Goal: Task Accomplishment & Management: Manage account settings

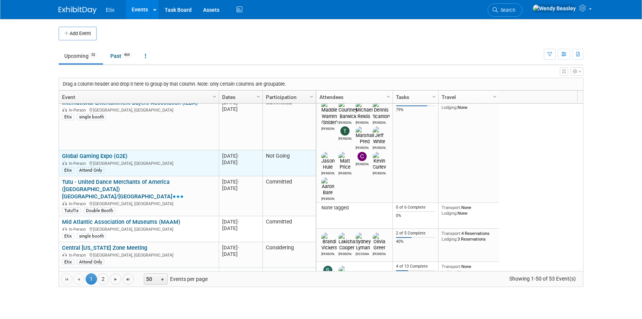
scroll to position [183, 0]
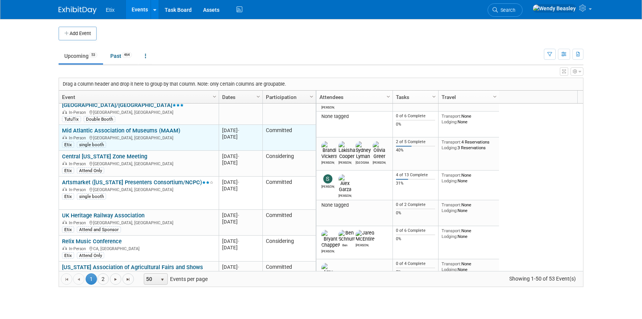
click at [139, 127] on link "Mid Atlantic Association of Museums (MAAM)" at bounding box center [121, 130] width 118 height 7
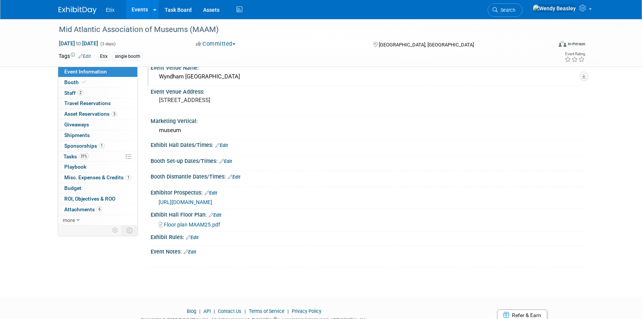
scroll to position [178, 0]
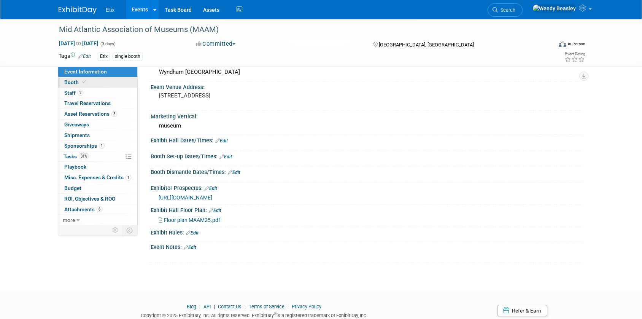
click at [81, 85] on span "Booth" at bounding box center [75, 82] width 23 height 6
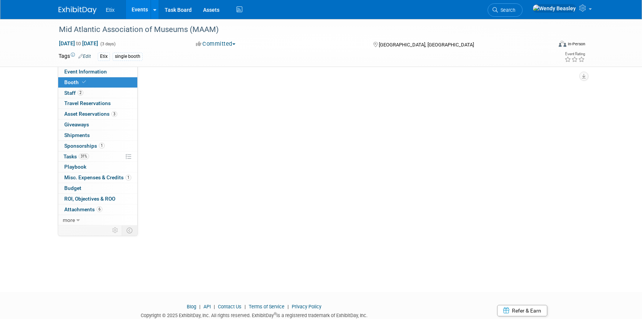
scroll to position [0, 0]
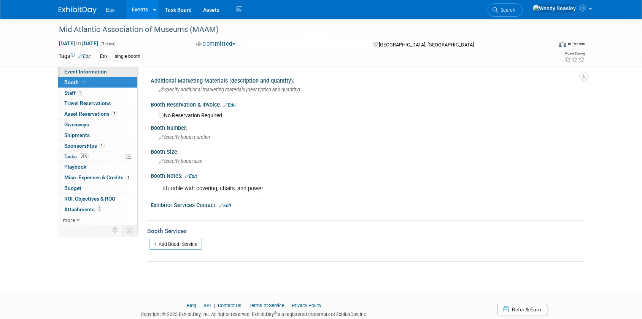
click at [96, 70] on span "Event Information" at bounding box center [85, 71] width 43 height 6
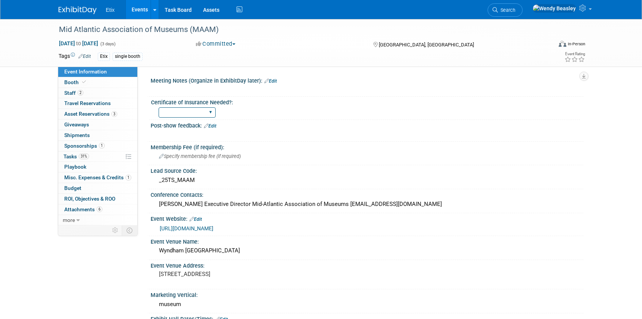
click at [210, 112] on select "Yes No" at bounding box center [187, 112] width 57 height 10
select select "No"
click at [159, 107] on select "Yes No" at bounding box center [187, 112] width 57 height 10
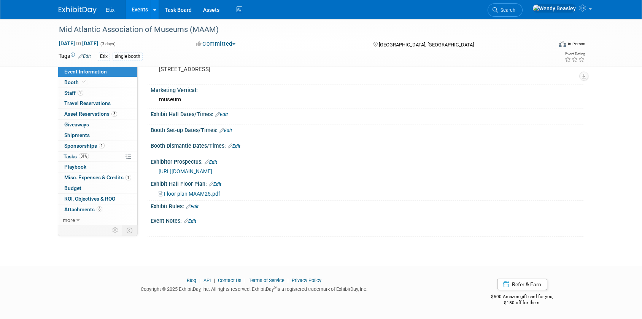
scroll to position [212, 0]
click at [71, 155] on span "Tasks 31%" at bounding box center [76, 156] width 25 height 6
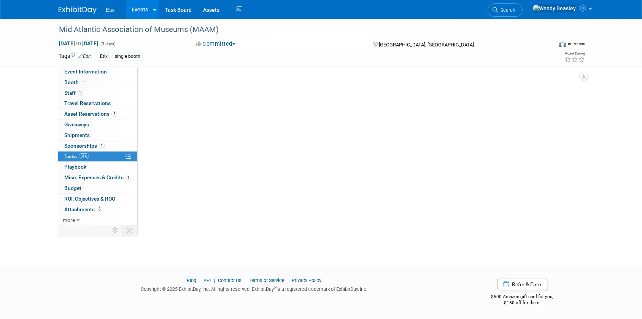
scroll to position [0, 0]
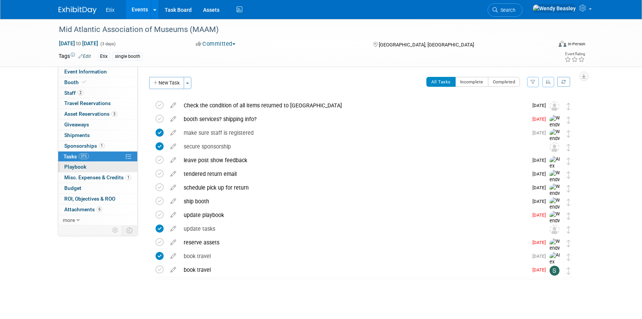
click at [81, 167] on span "Playbook 0" at bounding box center [75, 167] width 22 height 6
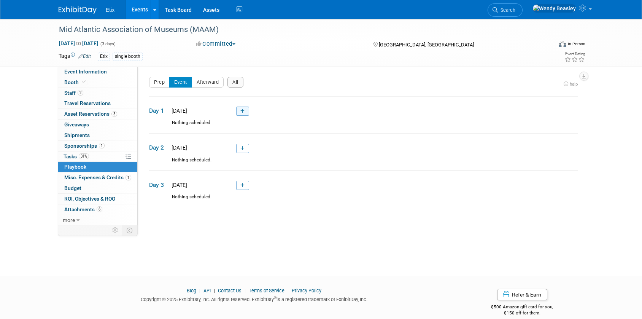
click at [243, 113] on icon at bounding box center [243, 111] width 4 height 5
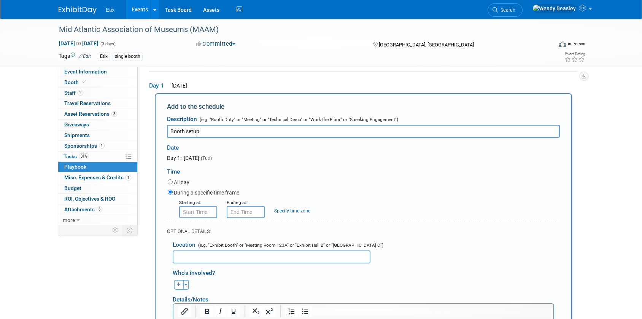
type input "Booth setup"
click at [213, 253] on input "text" at bounding box center [272, 256] width 198 height 13
type input "Ballroom Foyer Wyndham Grand"
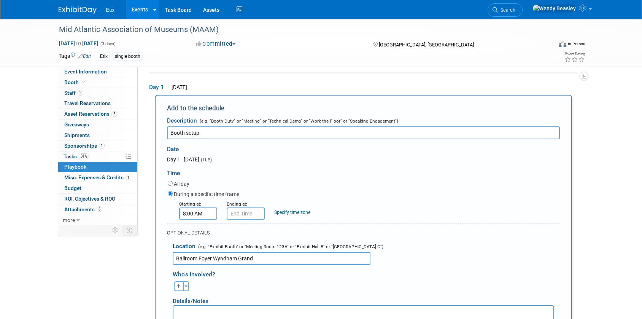
click at [198, 215] on input "8:00 AM" at bounding box center [198, 213] width 38 height 12
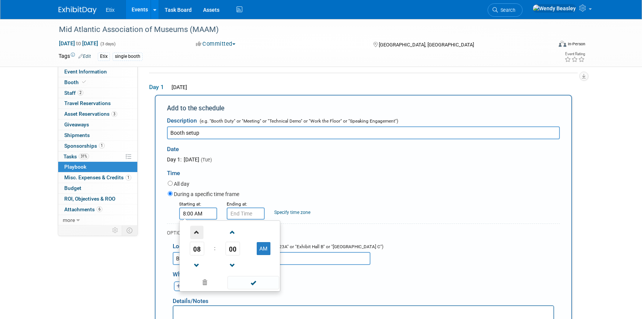
click at [199, 232] on span at bounding box center [196, 232] width 13 height 13
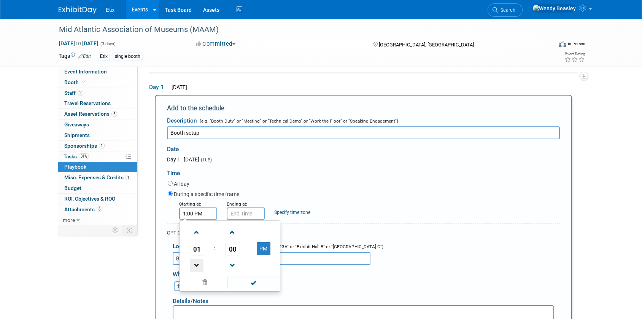
click at [197, 263] on span at bounding box center [196, 265] width 13 height 13
type input "12:00 PM"
drag, startPoint x: 251, startPoint y: 285, endPoint x: 242, endPoint y: 247, distance: 39.8
click at [251, 285] on span at bounding box center [253, 282] width 51 height 13
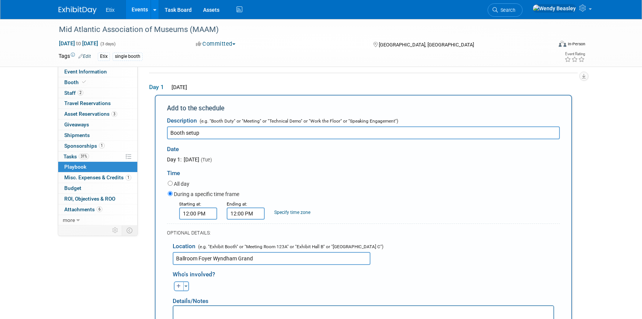
click at [241, 212] on input "12:00 PM" at bounding box center [246, 213] width 38 height 12
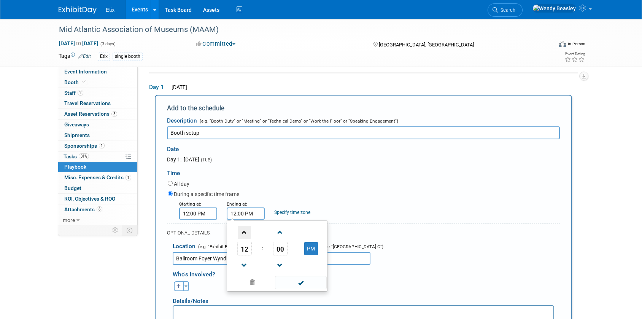
click at [245, 232] on span at bounding box center [244, 232] width 13 height 13
click at [246, 232] on span at bounding box center [244, 232] width 13 height 13
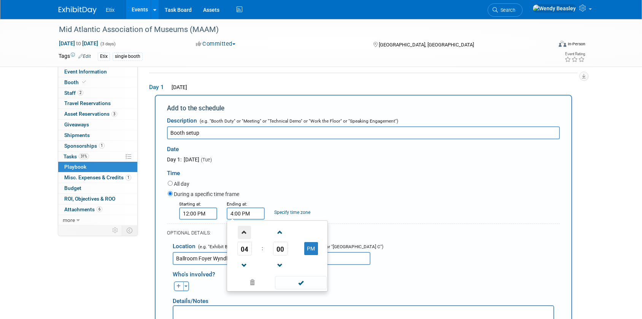
type input "5:00 PM"
click at [302, 285] on span at bounding box center [300, 282] width 51 height 13
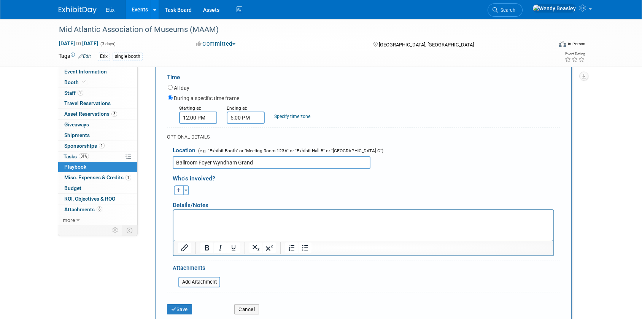
scroll to position [126, 0]
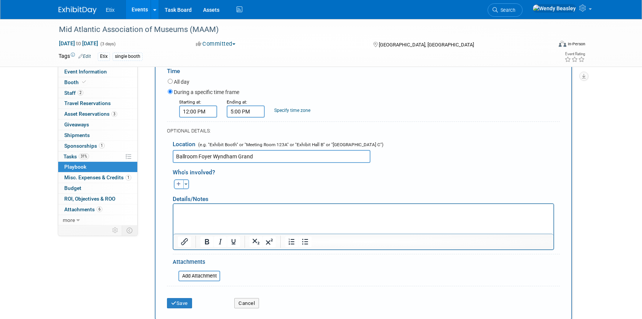
click at [180, 184] on icon "button" at bounding box center [179, 184] width 5 height 5
select select
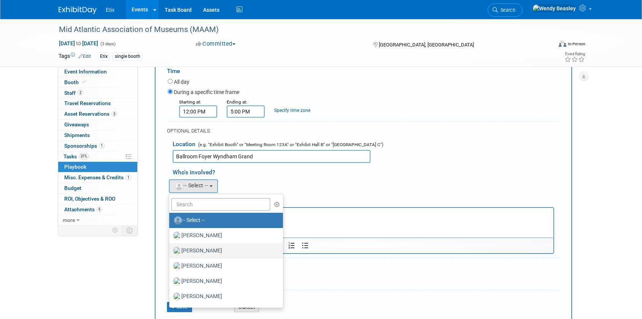
click at [203, 248] on label "Alex Garza" at bounding box center [224, 251] width 102 height 12
click at [170, 248] on input "Alex Garza" at bounding box center [168, 249] width 5 height 5
select select "1dfcacff-a324-4ec7-bd74-f84155cffa10"
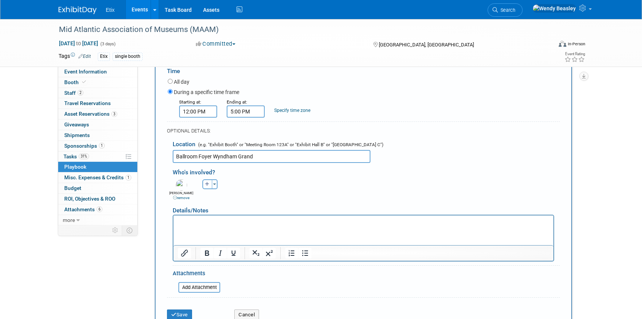
click at [205, 185] on icon "button" at bounding box center [207, 184] width 5 height 5
select select
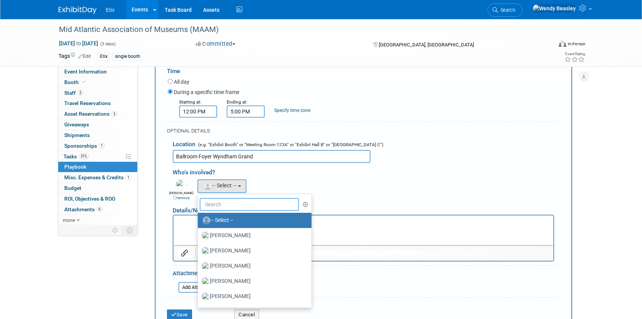
click at [227, 206] on input "text" at bounding box center [249, 204] width 99 height 13
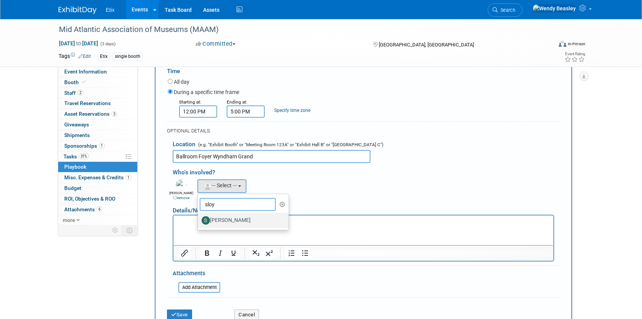
type input "sloy"
click at [234, 223] on label "scott sloyer" at bounding box center [242, 220] width 80 height 12
click at [199, 222] on input "scott sloyer" at bounding box center [196, 219] width 5 height 5
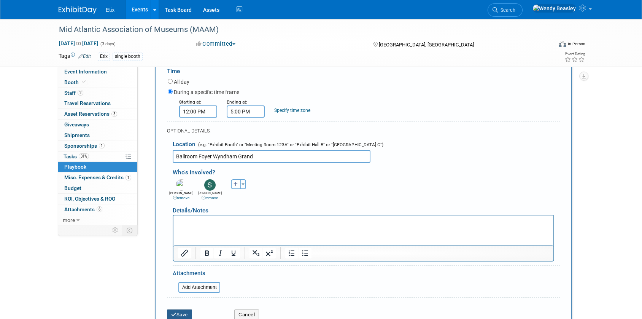
click at [184, 313] on button "Save" at bounding box center [179, 314] width 25 height 11
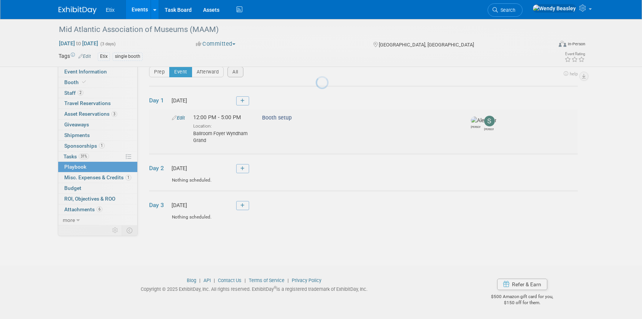
scroll to position [10, 0]
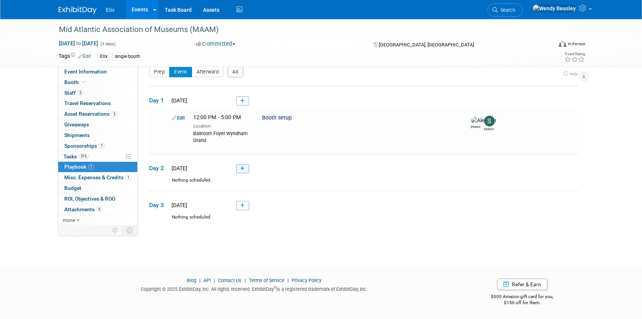
click at [242, 168] on icon at bounding box center [243, 168] width 4 height 5
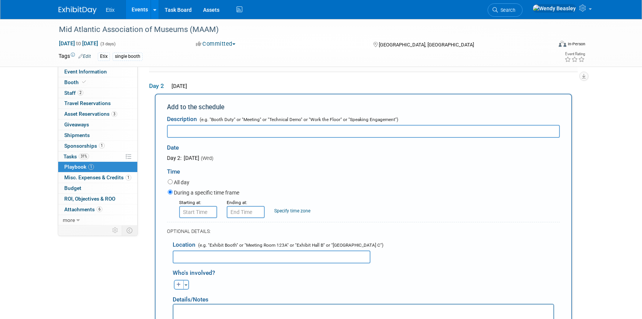
scroll to position [0, 0]
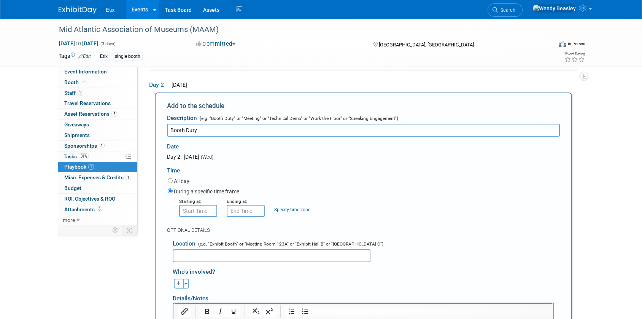
type input "Booth Duty"
type input "8:00 AM"
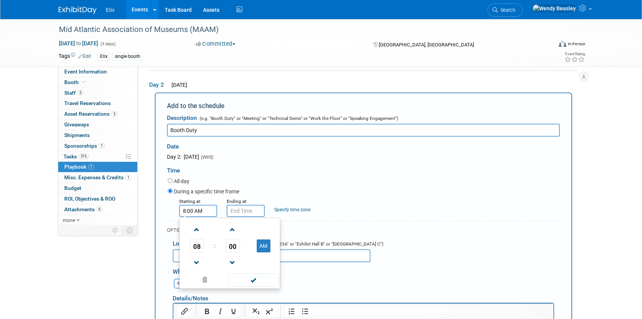
click at [196, 212] on input "8:00 AM" at bounding box center [198, 211] width 38 height 12
click at [255, 285] on span at bounding box center [253, 279] width 51 height 13
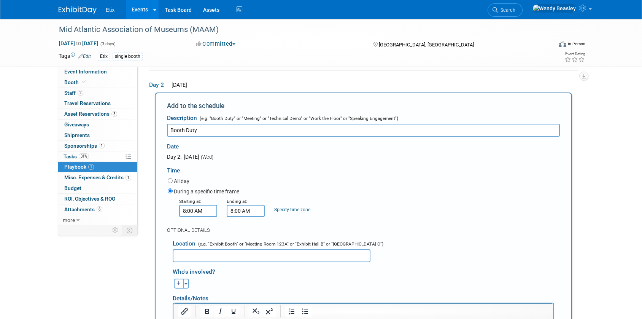
click at [246, 213] on input "8:00 AM" at bounding box center [246, 211] width 38 height 12
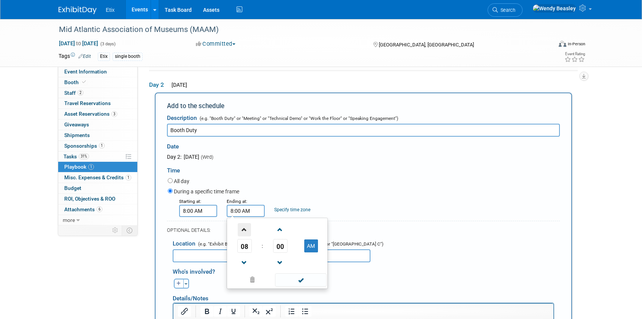
click at [245, 228] on span at bounding box center [244, 229] width 13 height 13
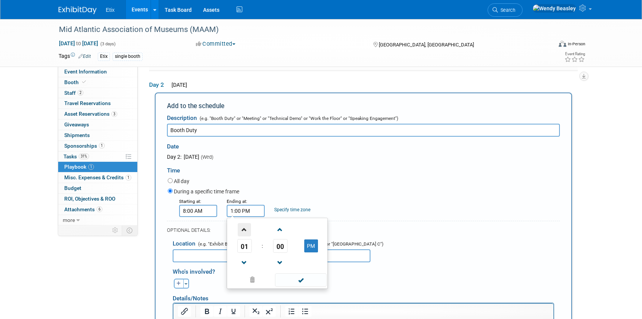
click at [245, 228] on span at bounding box center [244, 229] width 13 height 13
type input "5:00 PM"
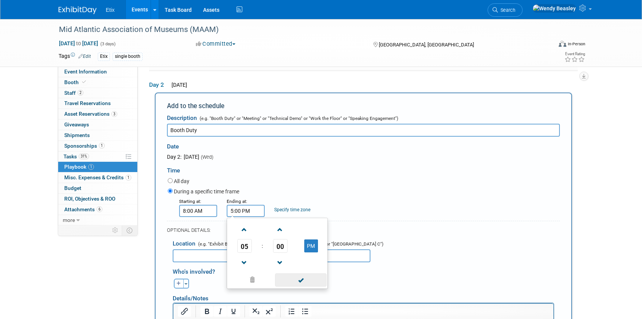
click at [293, 280] on span at bounding box center [300, 279] width 51 height 13
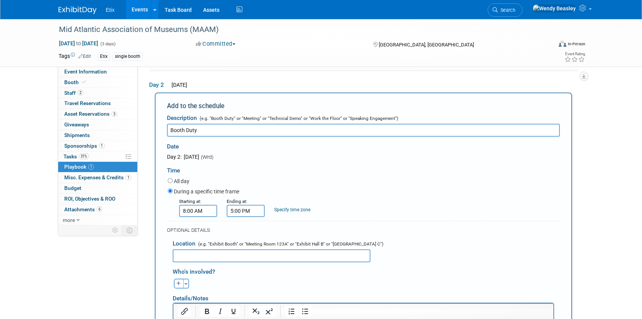
click at [225, 257] on input "text" at bounding box center [272, 255] width 198 height 13
type input "Ballroom Foyer"
click at [179, 285] on icon "button" at bounding box center [179, 283] width 5 height 5
select select
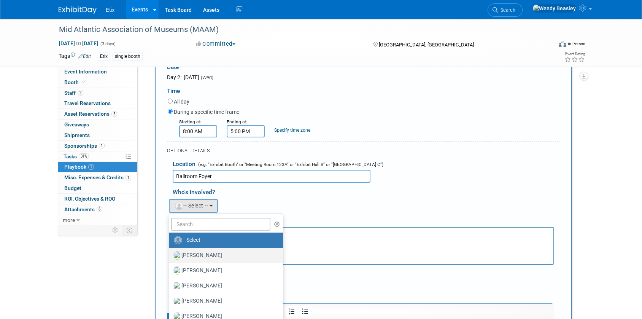
scroll to position [173, 0]
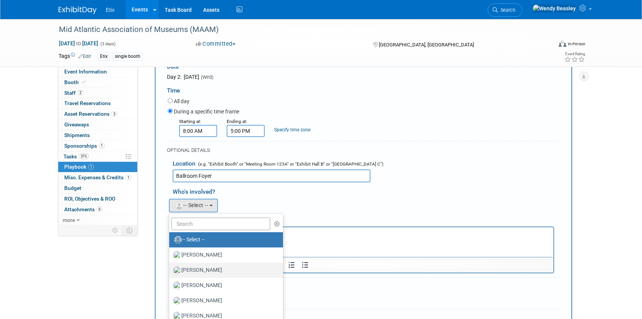
drag, startPoint x: 201, startPoint y: 271, endPoint x: 204, endPoint y: 266, distance: 5.3
click at [202, 270] on label "Alex Garza" at bounding box center [224, 270] width 102 height 12
click at [170, 270] on input "Alex Garza" at bounding box center [168, 269] width 5 height 5
select select "1dfcacff-a324-4ec7-bd74-f84155cffa10"
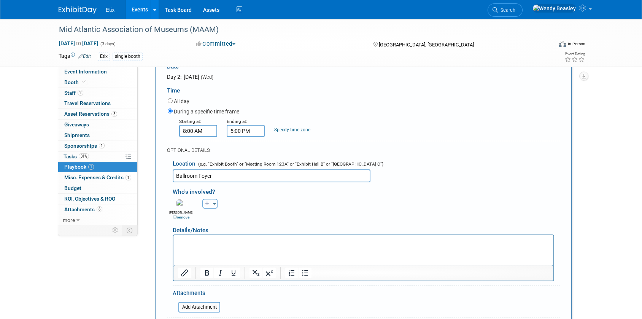
click at [206, 201] on button "button" at bounding box center [207, 204] width 10 height 10
select select
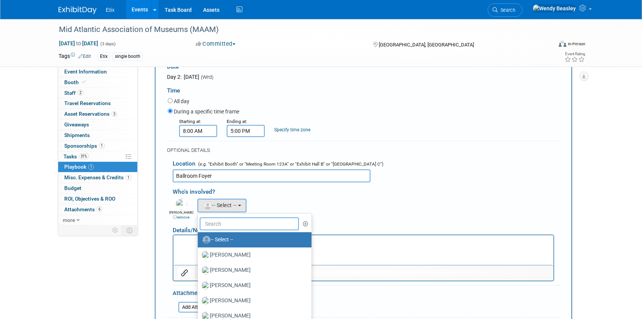
click at [229, 225] on input "text" at bounding box center [249, 223] width 99 height 13
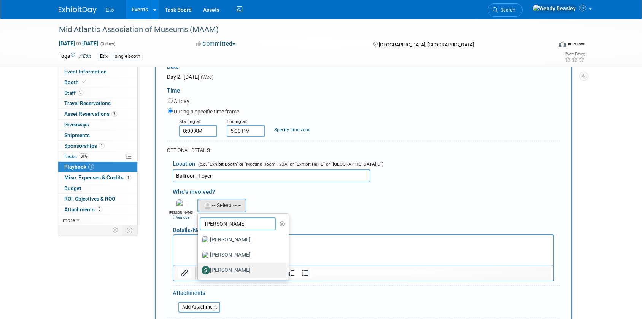
type input "Scott"
click at [229, 271] on label "scott sloyer" at bounding box center [242, 270] width 80 height 12
click at [199, 271] on input "scott sloyer" at bounding box center [196, 269] width 5 height 5
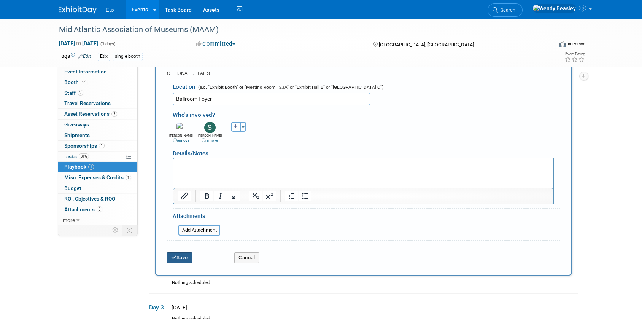
click at [179, 260] on button "Save" at bounding box center [179, 257] width 25 height 11
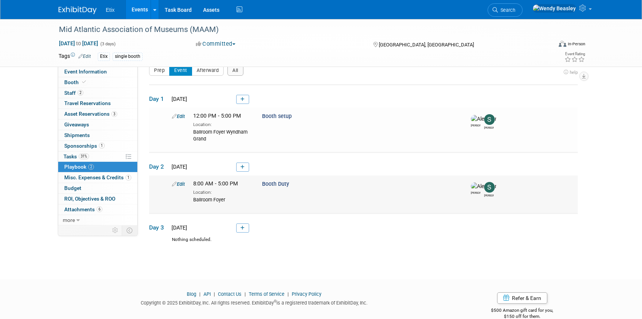
scroll to position [25, 0]
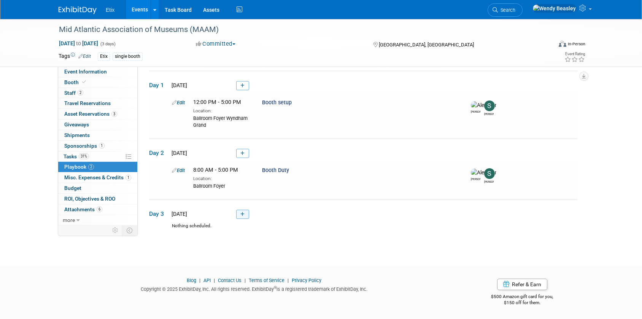
click at [243, 214] on icon at bounding box center [243, 214] width 4 height 5
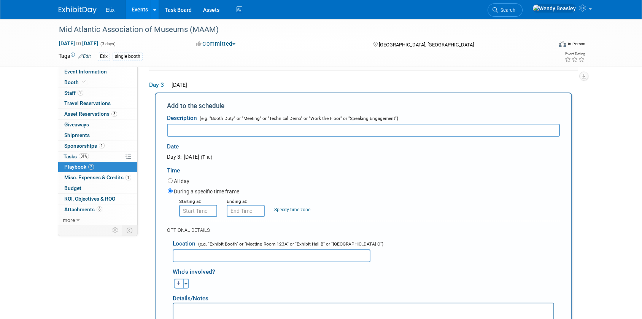
scroll to position [154, 0]
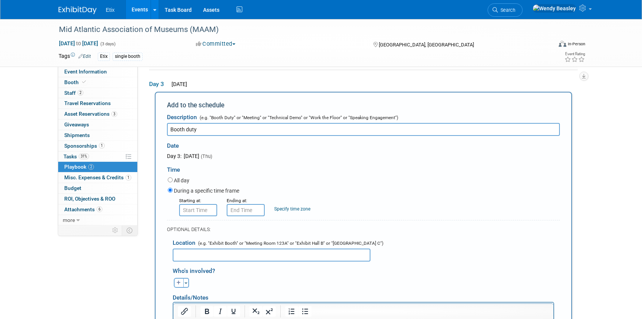
type input "Booth duty"
type input "8:00 AM"
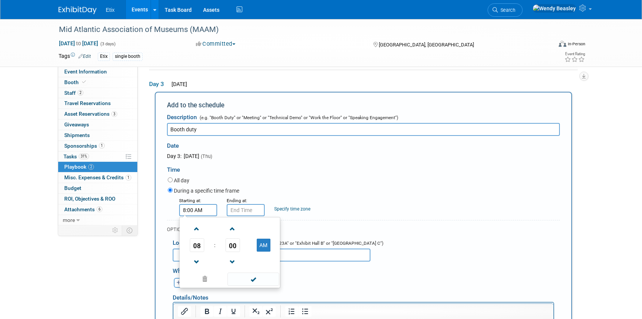
click at [193, 212] on input "8:00 AM" at bounding box center [198, 210] width 38 height 12
click at [250, 282] on span at bounding box center [253, 278] width 51 height 13
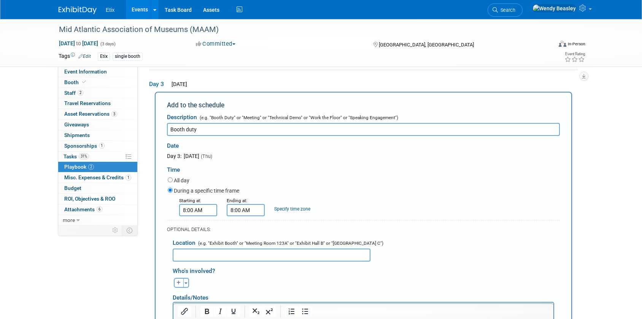
click at [238, 212] on input "8:00 AM" at bounding box center [246, 210] width 38 height 12
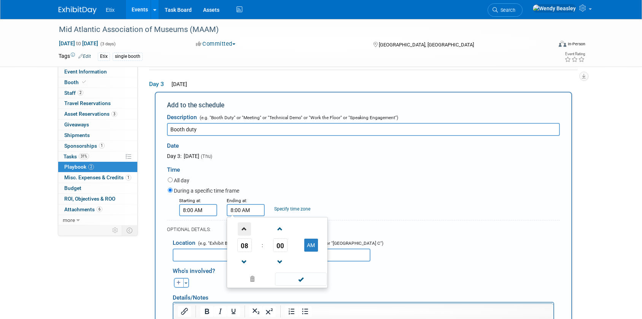
click at [246, 230] on span at bounding box center [244, 228] width 13 height 13
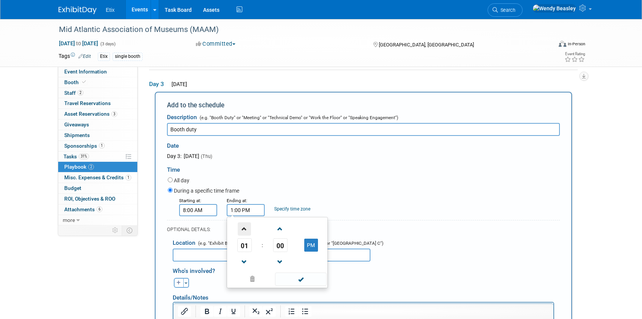
click at [246, 230] on span at bounding box center [244, 228] width 13 height 13
type input "2:00 PM"
click at [298, 281] on span at bounding box center [300, 278] width 51 height 13
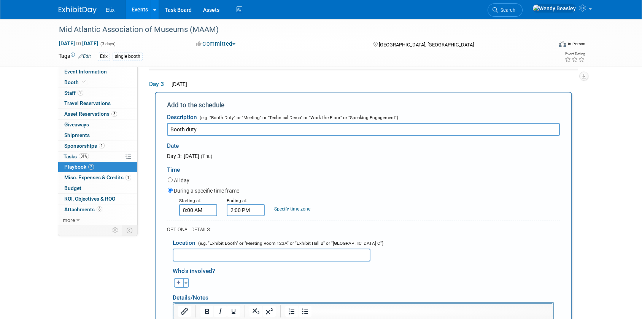
click at [228, 256] on input "text" at bounding box center [272, 254] width 198 height 13
type input "Ballroom Foyer"
click at [177, 284] on icon "button" at bounding box center [179, 282] width 5 height 5
select select
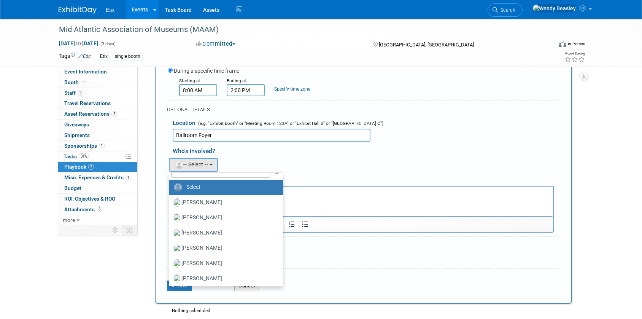
scroll to position [0, 0]
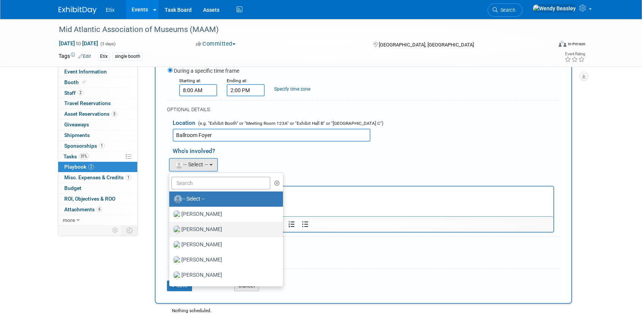
click at [208, 229] on label "Alex Garza" at bounding box center [224, 229] width 102 height 12
click at [170, 229] on input "Alex Garza" at bounding box center [168, 228] width 5 height 5
select select "1dfcacff-a324-4ec7-bd74-f84155cffa10"
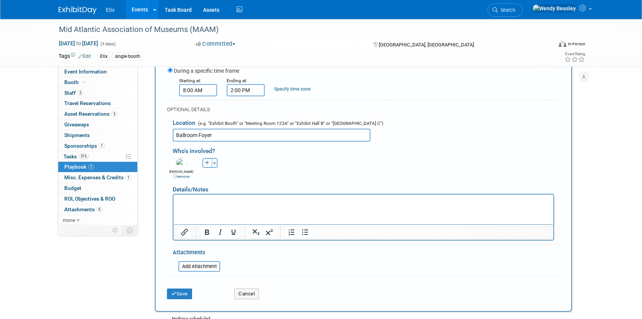
click at [205, 164] on icon "button" at bounding box center [207, 163] width 5 height 5
select select
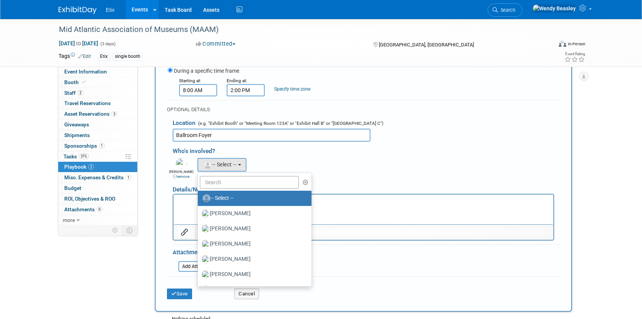
scroll to position [2, 0]
click at [228, 184] on input "text" at bounding box center [249, 181] width 99 height 13
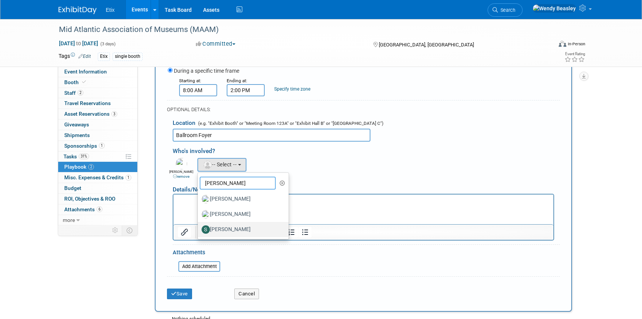
type input "Scott"
click at [230, 228] on label "scott sloyer" at bounding box center [242, 229] width 80 height 12
click at [199, 228] on input "scott sloyer" at bounding box center [196, 228] width 5 height 5
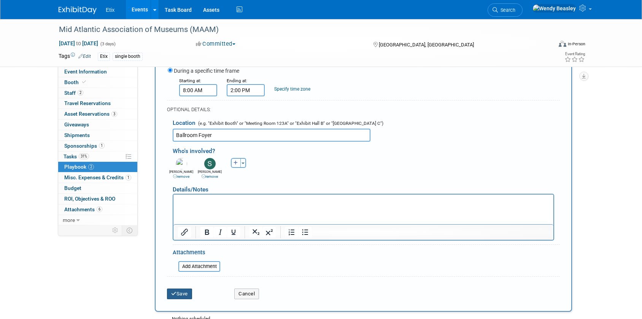
click at [186, 293] on button "Save" at bounding box center [179, 293] width 25 height 11
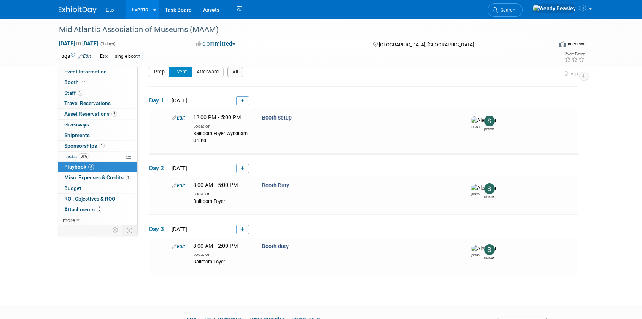
scroll to position [49, 0]
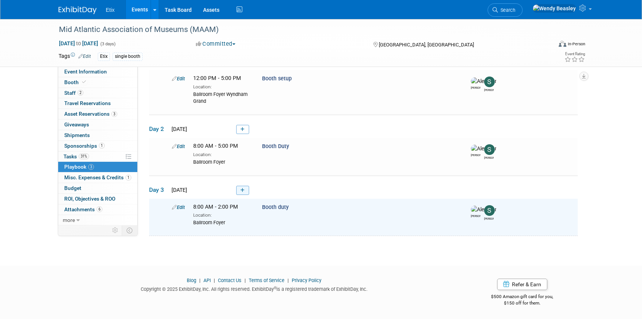
click at [240, 191] on link at bounding box center [242, 190] width 13 height 9
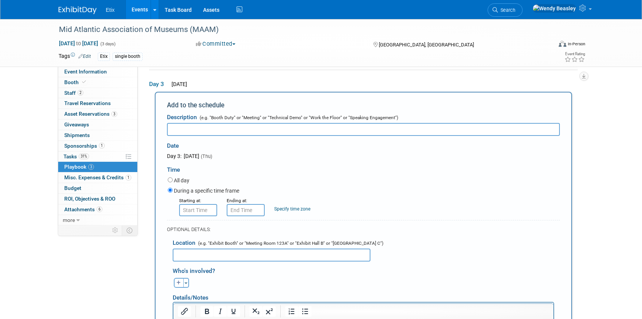
scroll to position [155, 0]
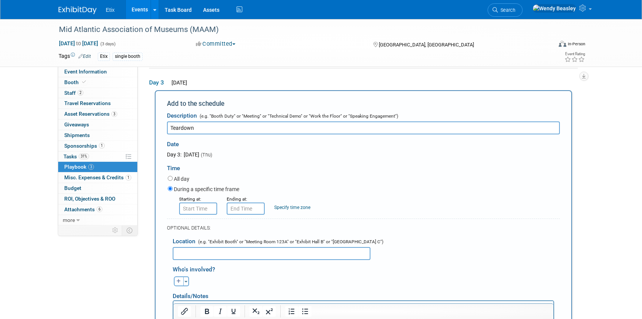
type input "Teardown"
click at [202, 207] on input "8:00 AM" at bounding box center [198, 208] width 38 height 12
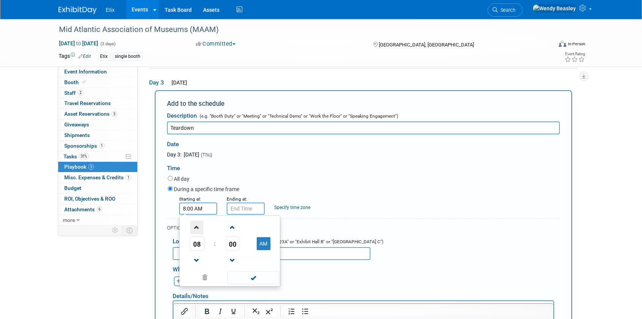
click at [199, 228] on span at bounding box center [196, 227] width 13 height 13
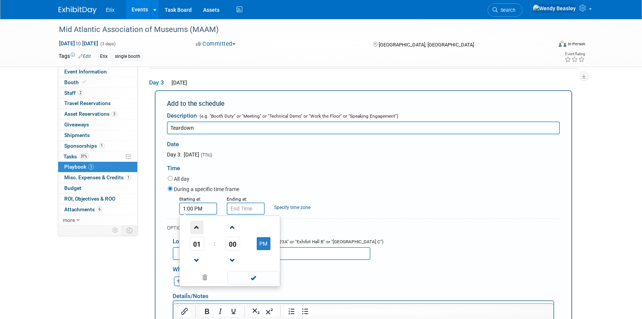
click at [199, 228] on span at bounding box center [196, 227] width 13 height 13
type input "2:00 PM"
click at [254, 277] on span at bounding box center [253, 277] width 51 height 13
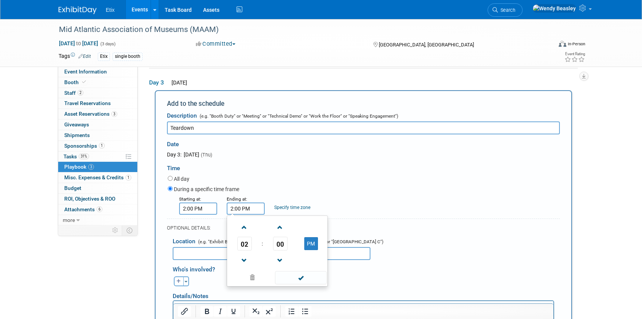
click at [242, 208] on input "2:00 PM" at bounding box center [246, 208] width 38 height 12
click at [243, 224] on span at bounding box center [244, 227] width 13 height 13
type input "5:00 PM"
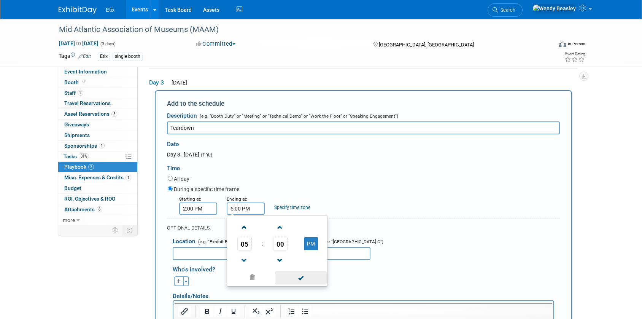
click at [293, 279] on span at bounding box center [300, 277] width 51 height 13
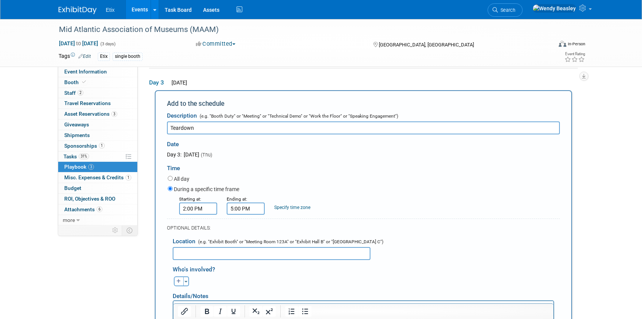
click at [224, 254] on input "text" at bounding box center [272, 253] width 198 height 13
type input "Ballroom Foyer"
click at [173, 131] on input "Teardown" at bounding box center [363, 127] width 393 height 13
click at [221, 125] on input "Booth Teardown" at bounding box center [363, 127] width 393 height 13
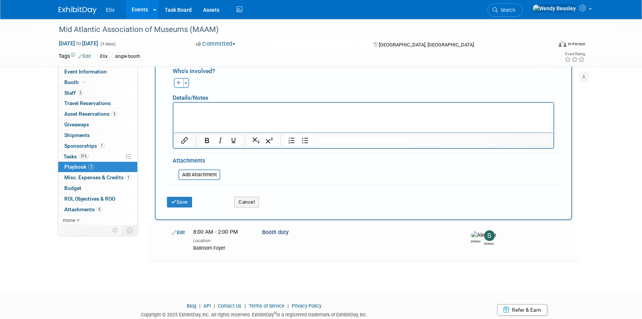
scroll to position [379, 0]
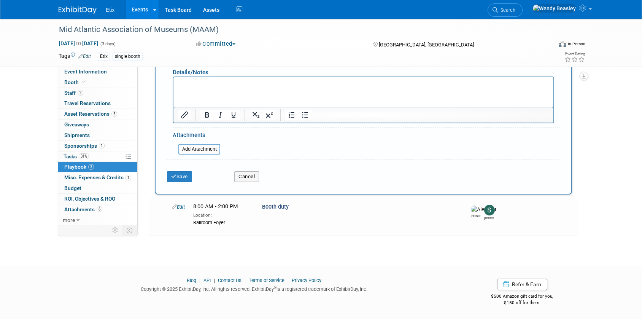
type input "Booth Teardown /Pack"
click at [201, 88] on html at bounding box center [364, 82] width 380 height 11
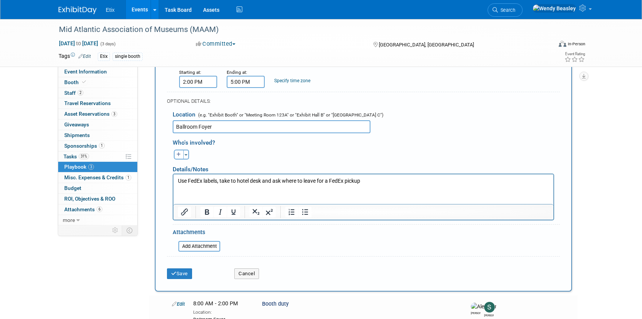
scroll to position [234, 0]
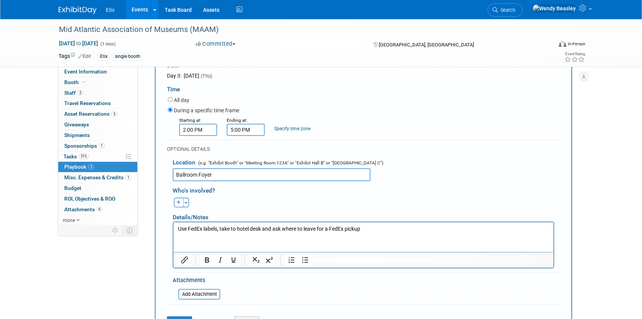
click at [181, 203] on button "button" at bounding box center [179, 203] width 10 height 10
select select
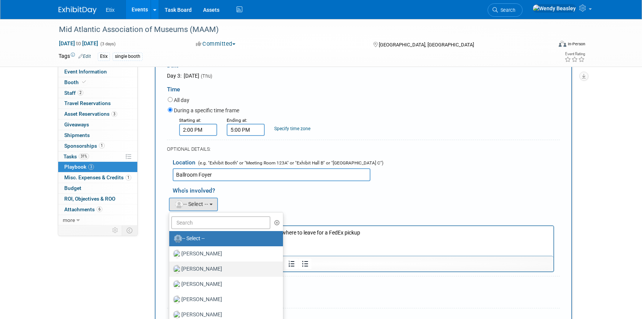
click at [205, 271] on label "Alex Garza" at bounding box center [224, 269] width 102 height 12
click at [170, 271] on input "Alex Garza" at bounding box center [168, 268] width 5 height 5
select select "1dfcacff-a324-4ec7-bd74-f84155cffa10"
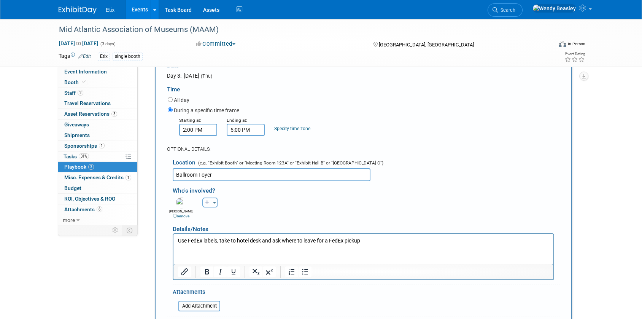
click at [207, 204] on icon "button" at bounding box center [207, 202] width 5 height 5
select select
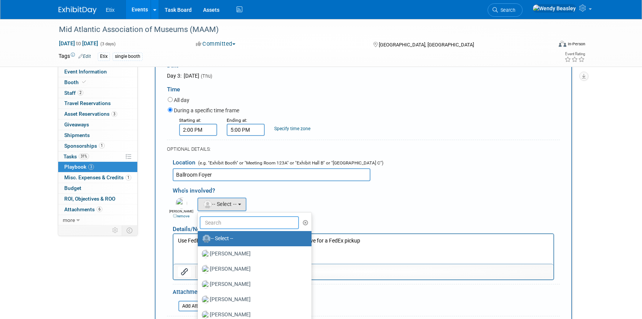
click at [226, 218] on input "text" at bounding box center [249, 222] width 99 height 13
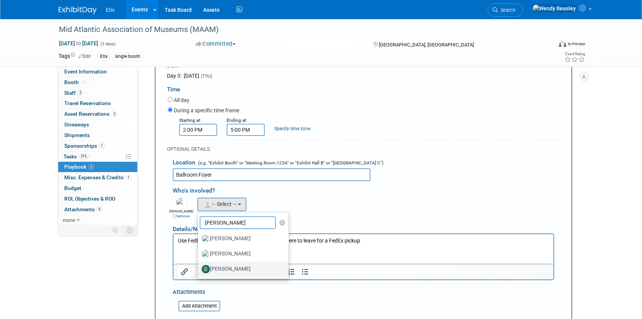
type input "[PERSON_NAME]"
click at [232, 268] on label "scott sloyer" at bounding box center [242, 269] width 80 height 12
click at [199, 268] on input "scott sloyer" at bounding box center [196, 268] width 5 height 5
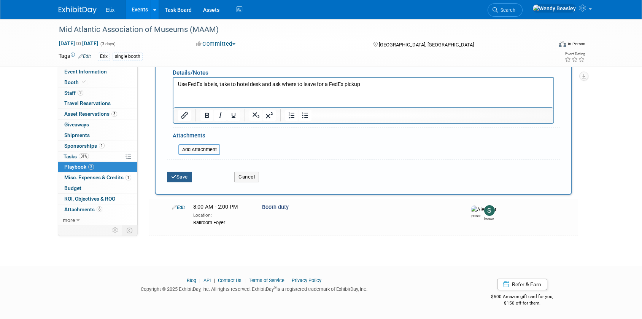
click at [184, 176] on button "Save" at bounding box center [179, 177] width 25 height 11
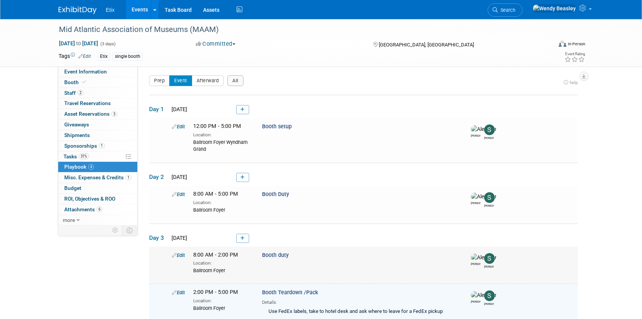
scroll to position [0, 0]
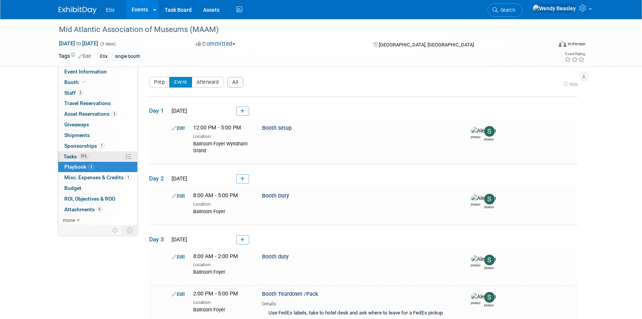
click at [74, 154] on span "Tasks 31%" at bounding box center [76, 156] width 25 height 6
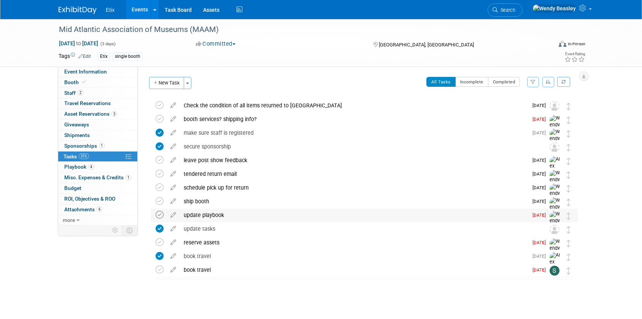
click at [162, 212] on icon at bounding box center [160, 215] width 8 height 8
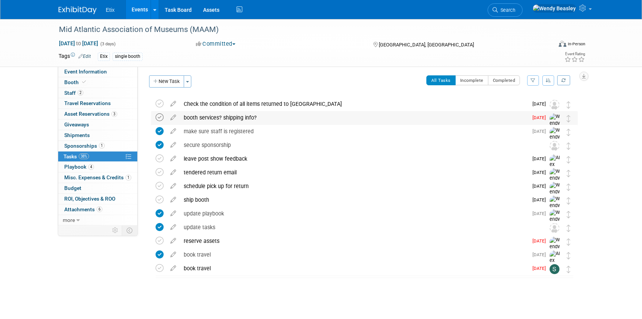
click at [159, 119] on icon at bounding box center [160, 117] width 8 height 8
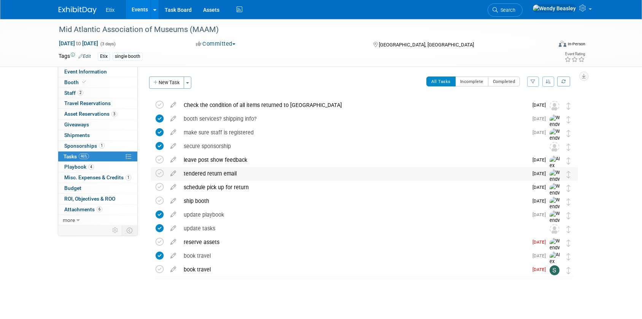
scroll to position [0, 0]
click at [97, 113] on span "Asset Reservations 3" at bounding box center [90, 114] width 53 height 6
